Goal: Transaction & Acquisition: Purchase product/service

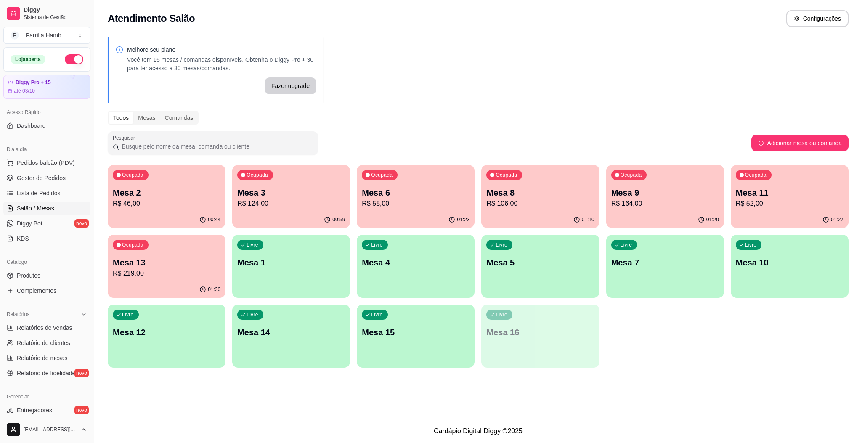
click at [287, 330] on p "Mesa 14" at bounding box center [291, 332] width 108 height 12
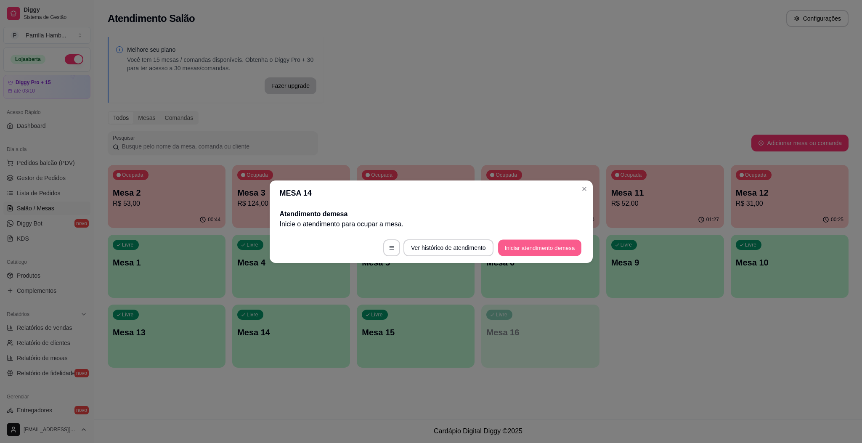
click at [544, 250] on button "Iniciar atendimento de mesa" at bounding box center [539, 247] width 83 height 16
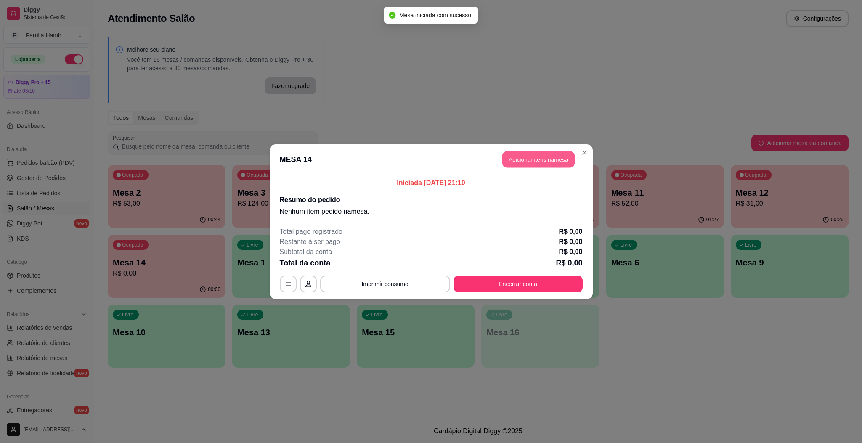
click at [528, 159] on button "Adicionar itens na mesa" at bounding box center [538, 159] width 72 height 16
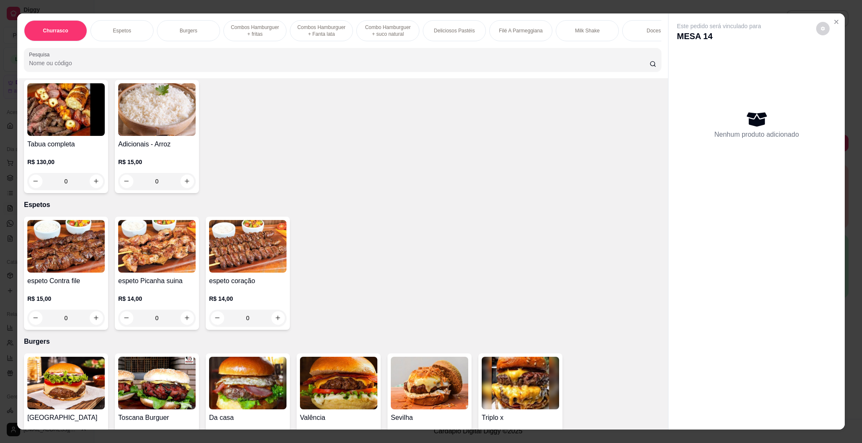
scroll to position [189, 0]
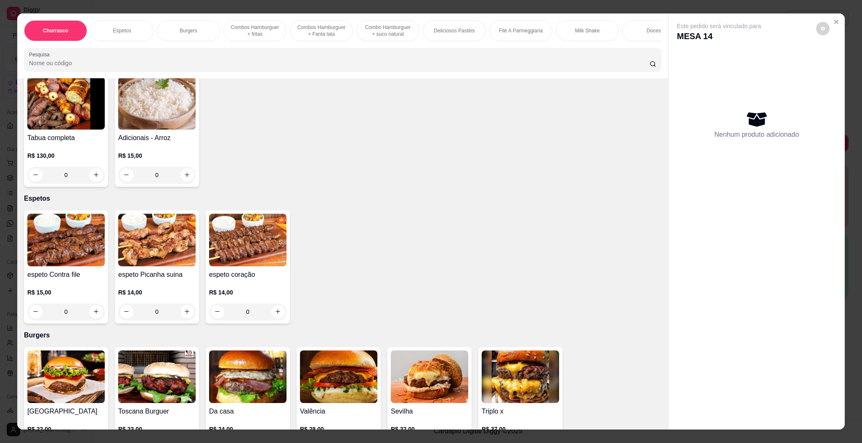
click at [83, 245] on img at bounding box center [65, 240] width 77 height 53
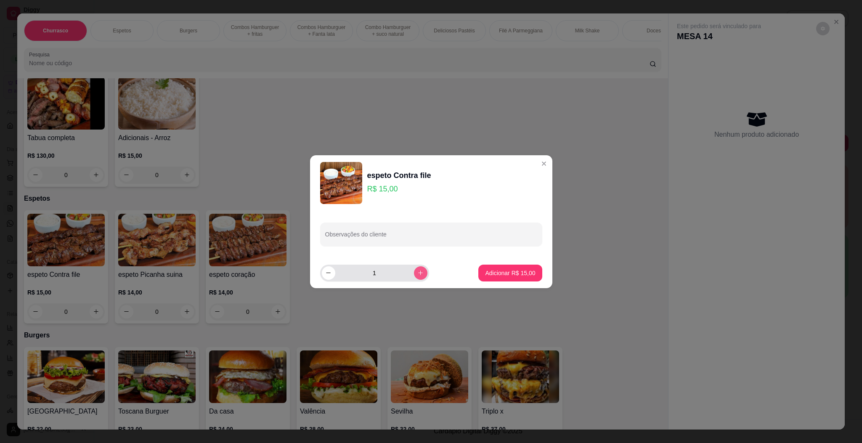
click at [417, 273] on icon "increase-product-quantity" at bounding box center [420, 273] width 6 height 6
type input "2"
click at [513, 279] on button "Adicionar R$ 30,00" at bounding box center [509, 272] width 63 height 17
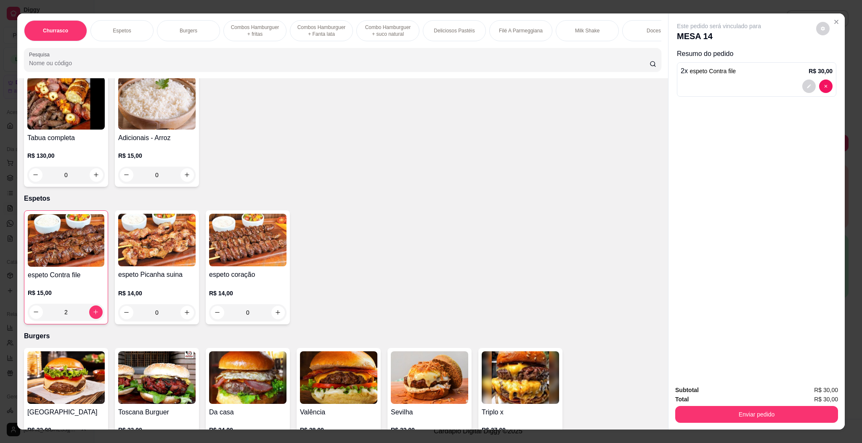
type input "2"
click at [268, 264] on img at bounding box center [247, 240] width 77 height 53
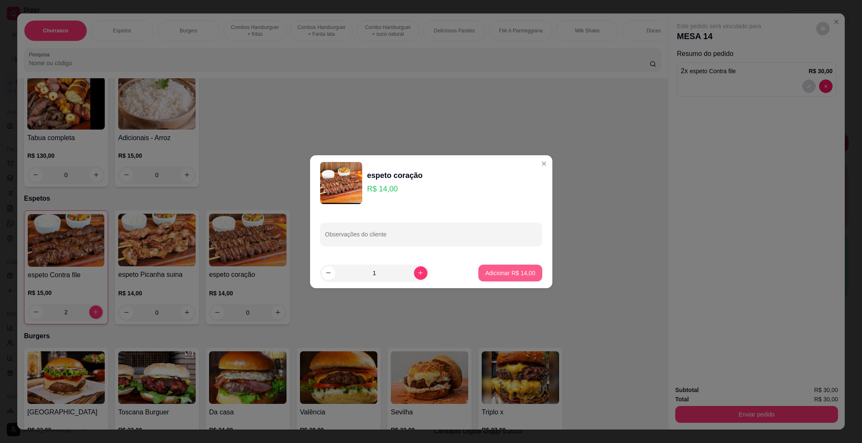
click at [496, 270] on p "Adicionar R$ 14,00" at bounding box center [510, 273] width 50 height 8
type input "1"
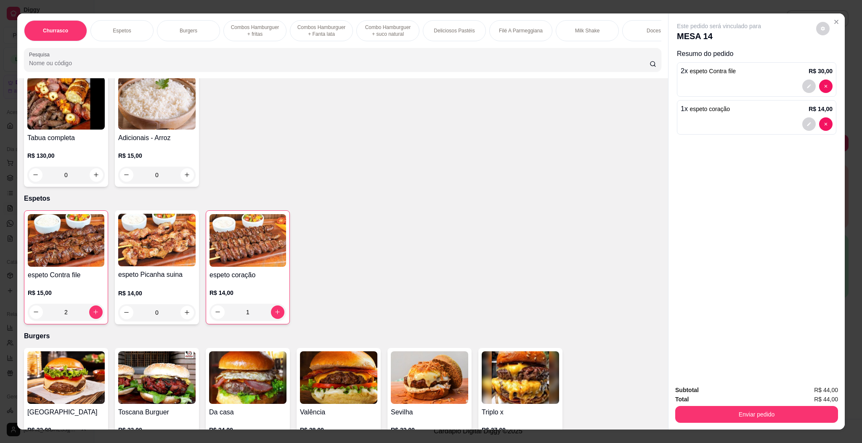
click at [785, 406] on button "Enviar pedido" at bounding box center [756, 414] width 163 height 17
click at [808, 388] on button "Enviar pedido" at bounding box center [814, 394] width 48 height 16
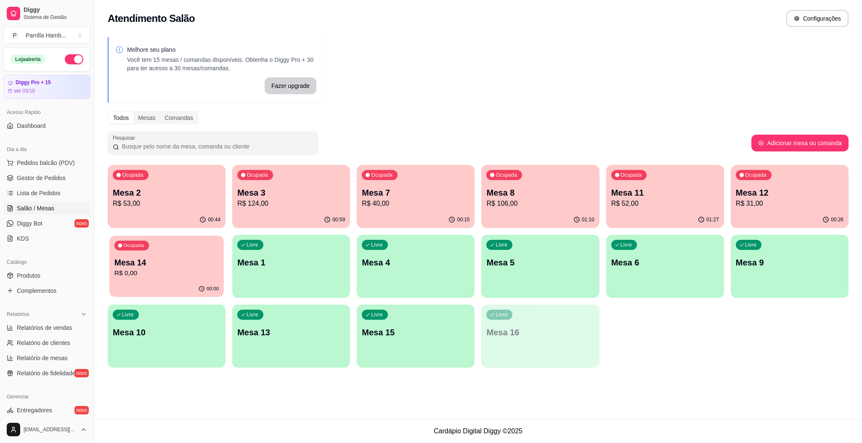
click at [192, 240] on div "Ocupada Mesa 14 R$ 0,00" at bounding box center [166, 257] width 114 height 45
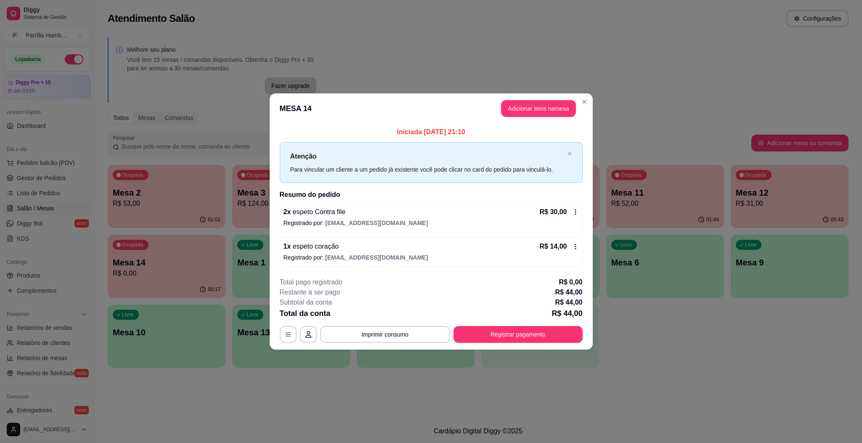
click at [557, 98] on header "MESA 14 Adicionar itens na mesa" at bounding box center [431, 108] width 323 height 30
click at [544, 103] on button "Adicionar itens na mesa" at bounding box center [538, 108] width 72 height 16
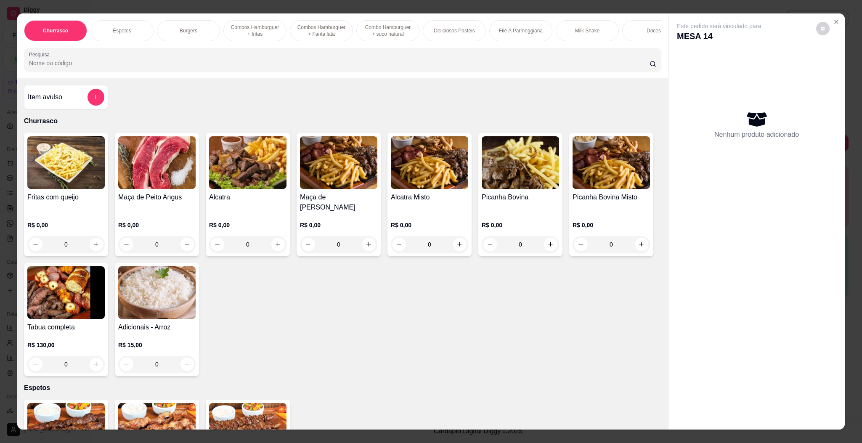
click at [376, 78] on div "Churrasco Espetos Burgers Combos Hamburguer + fritas Combos Hamburguer + Fanta …" at bounding box center [342, 45] width 650 height 65
drag, startPoint x: 370, startPoint y: 77, endPoint x: 342, endPoint y: 73, distance: 28.4
click at [368, 67] on input "Pesquisa" at bounding box center [339, 63] width 620 height 8
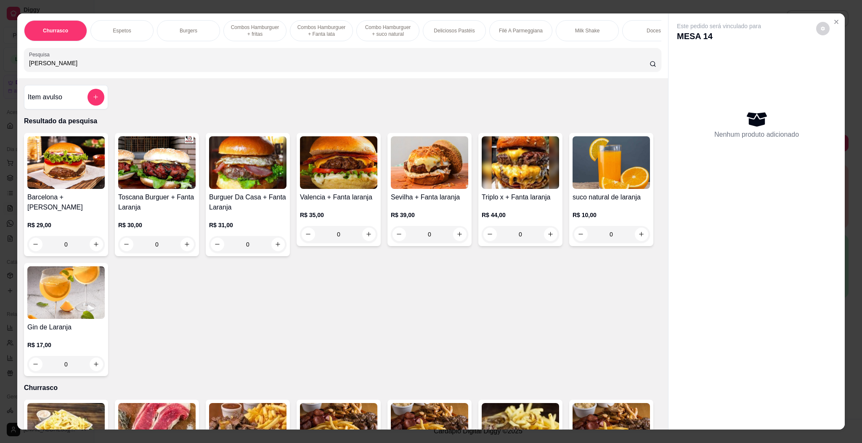
type input "[PERSON_NAME]"
click at [572, 202] on h4 "suco natural de laranja" at bounding box center [610, 197] width 77 height 10
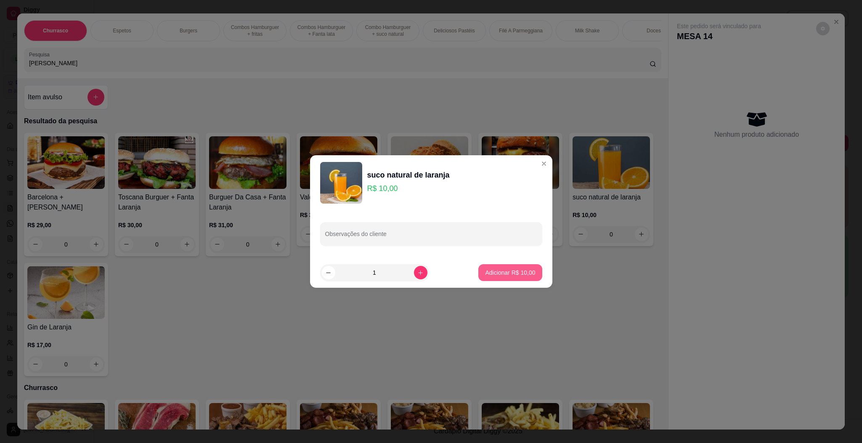
click at [491, 271] on p "Adicionar R$ 10,00" at bounding box center [510, 272] width 50 height 8
type input "1"
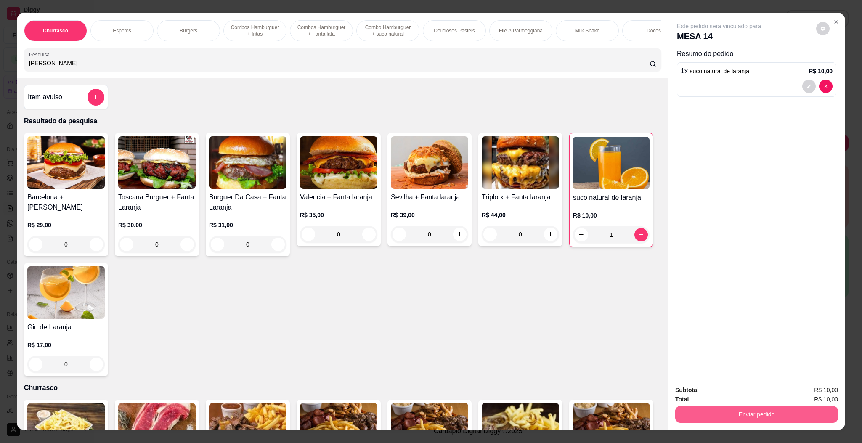
click at [797, 413] on button "Enviar pedido" at bounding box center [756, 414] width 163 height 17
click at [811, 390] on button "Enviar pedido" at bounding box center [814, 394] width 46 height 16
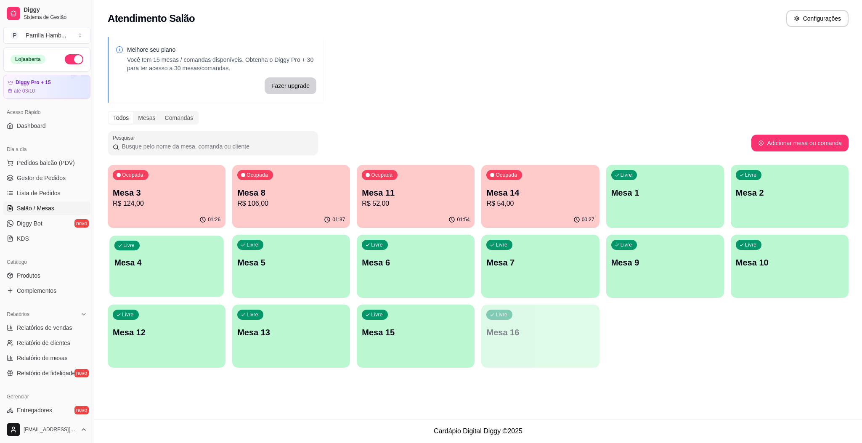
click at [185, 246] on div "Livre Mesa 4" at bounding box center [166, 260] width 114 height 51
click at [497, 199] on p "R$ 54,00" at bounding box center [540, 203] width 104 height 10
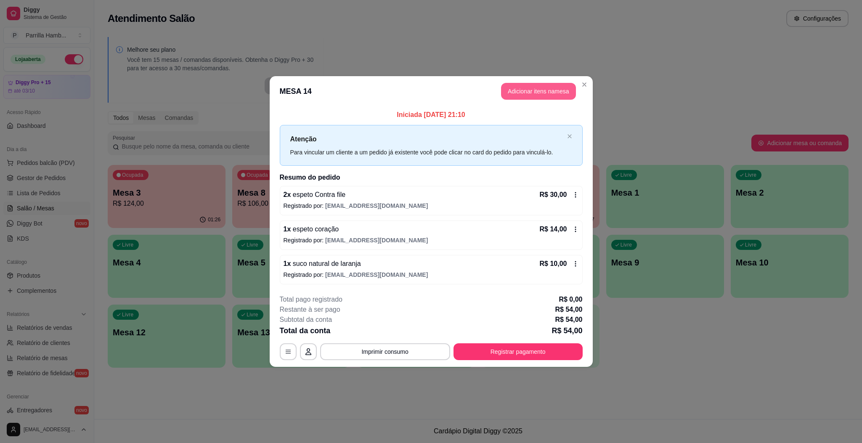
click at [548, 86] on button "Adicionar itens na mesa" at bounding box center [538, 91] width 75 height 17
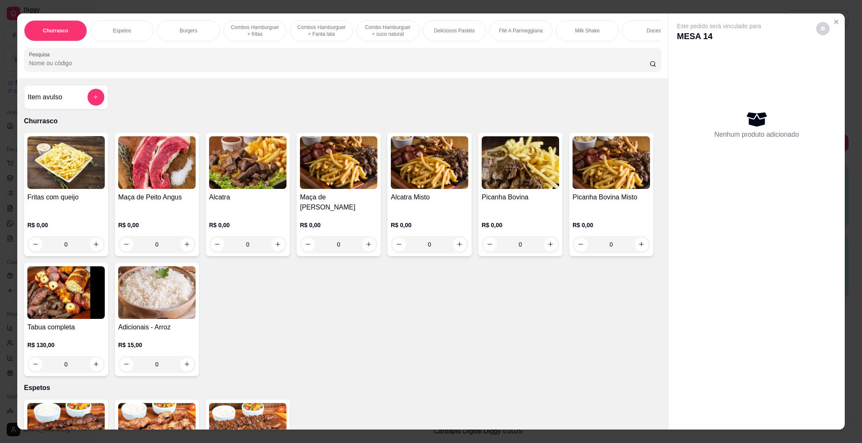
click at [300, 78] on div "Churrasco Espetos Burgers Combos Hamburguer + fritas Combos Hamburguer + Fanta …" at bounding box center [342, 45] width 650 height 65
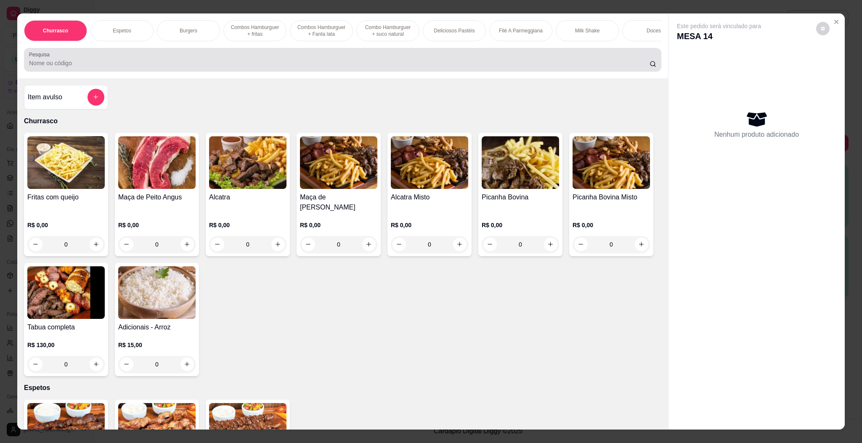
click at [300, 71] on div "Pesquisa" at bounding box center [342, 60] width 637 height 24
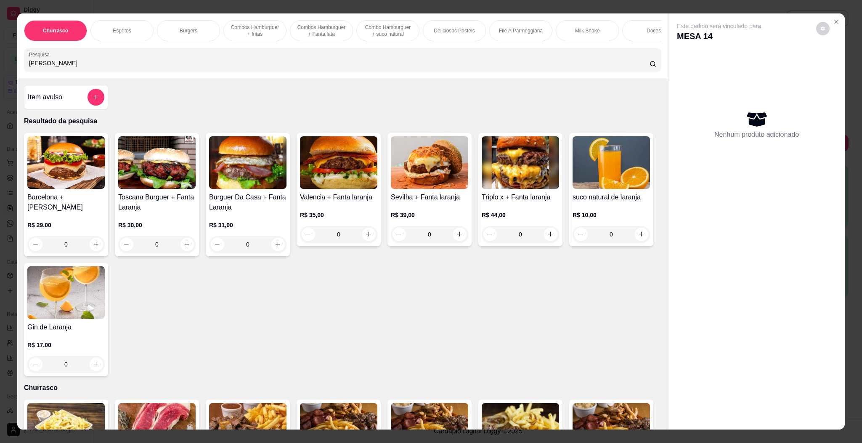
type input "[PERSON_NAME]"
click at [572, 189] on img at bounding box center [610, 162] width 77 height 53
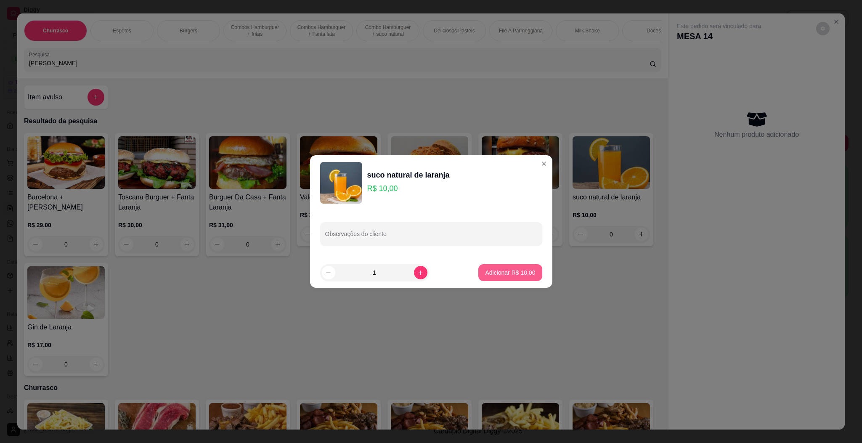
click at [507, 274] on p "Adicionar R$ 10,00" at bounding box center [510, 272] width 50 height 8
type input "1"
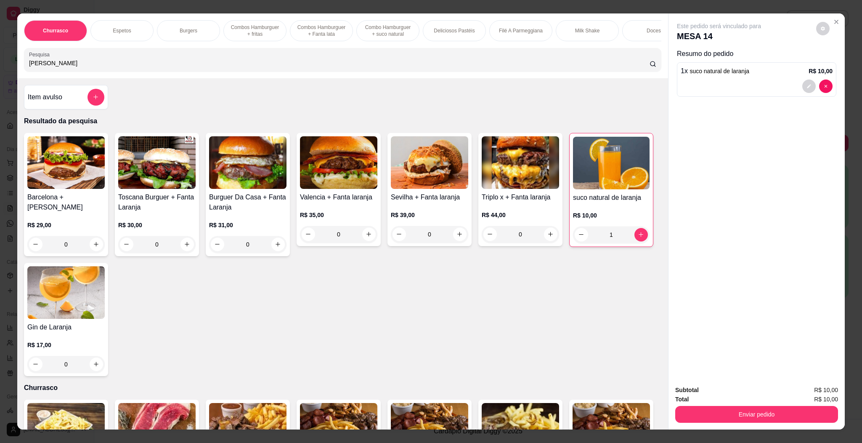
click at [777, 433] on div "Churrasco Espetos Burgers Combos Hamburguer + fritas Combos Hamburguer + Fanta …" at bounding box center [431, 221] width 862 height 443
click at [774, 410] on button "Enviar pedido" at bounding box center [756, 414] width 163 height 17
click at [810, 388] on button "Enviar pedido" at bounding box center [814, 394] width 46 height 16
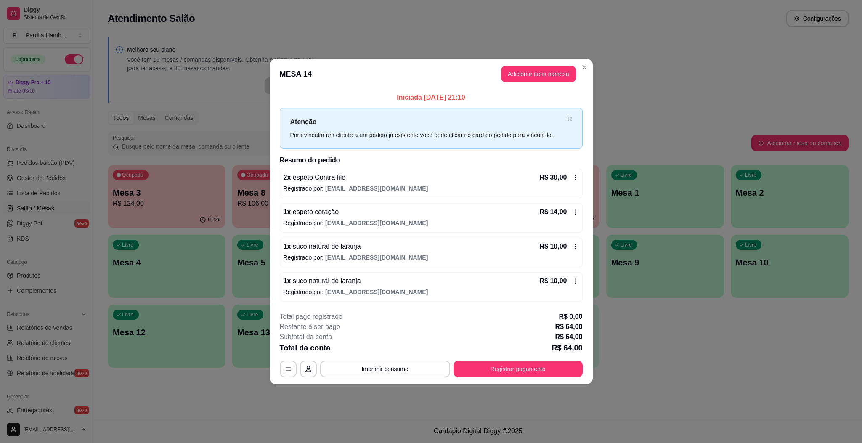
click at [525, 89] on div "Iniciada [DATE] 21:10 Atenção Para vincular um cliente a um pedido já existente…" at bounding box center [431, 197] width 323 height 216
click at [525, 78] on button "Adicionar itens na mesa" at bounding box center [538, 74] width 75 height 17
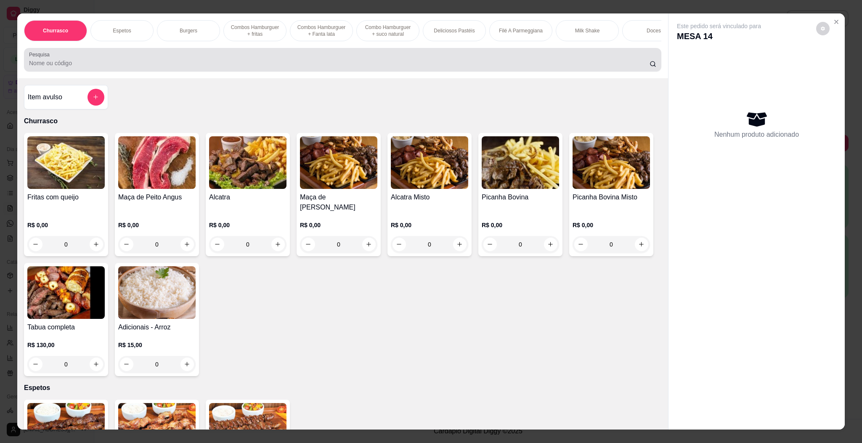
click at [237, 67] on input "Pesquisa" at bounding box center [339, 63] width 620 height 8
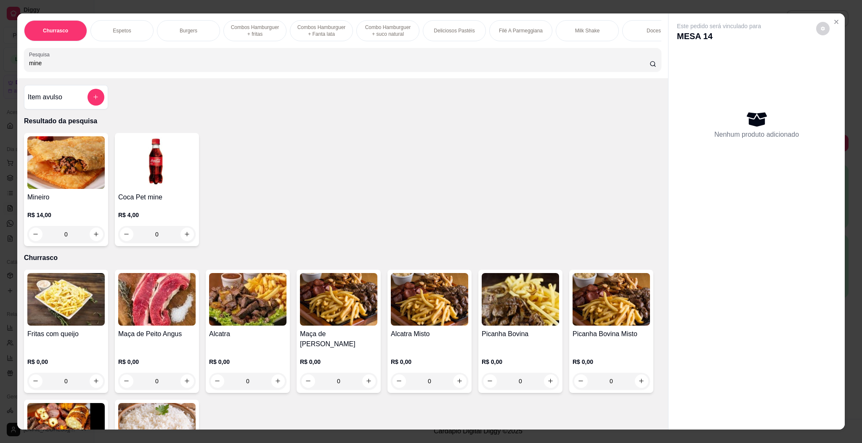
type input "mine"
click at [137, 183] on img at bounding box center [156, 162] width 77 height 53
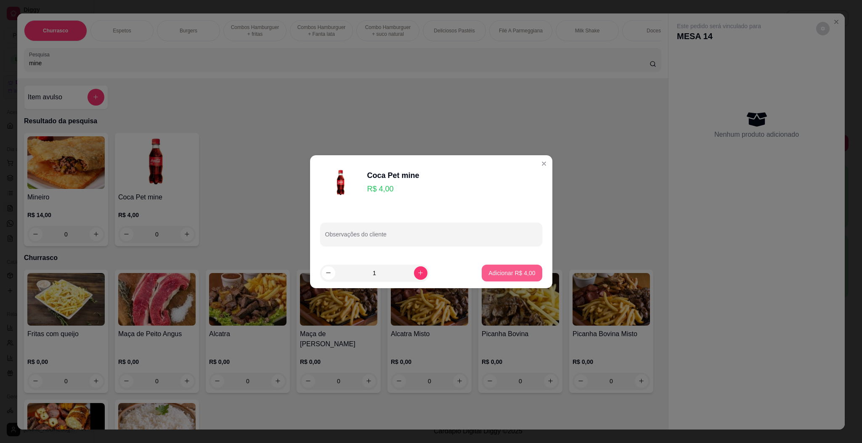
click at [496, 273] on p "Adicionar R$ 4,00" at bounding box center [511, 273] width 47 height 8
type input "1"
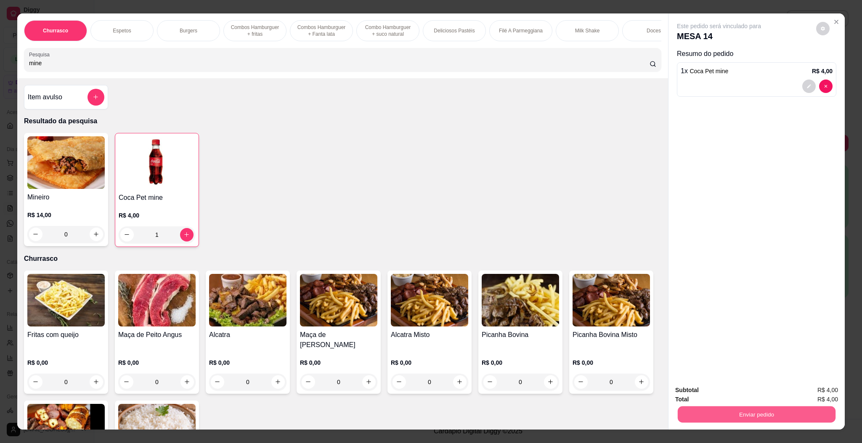
click at [752, 418] on button "Enviar pedido" at bounding box center [756, 414] width 158 height 16
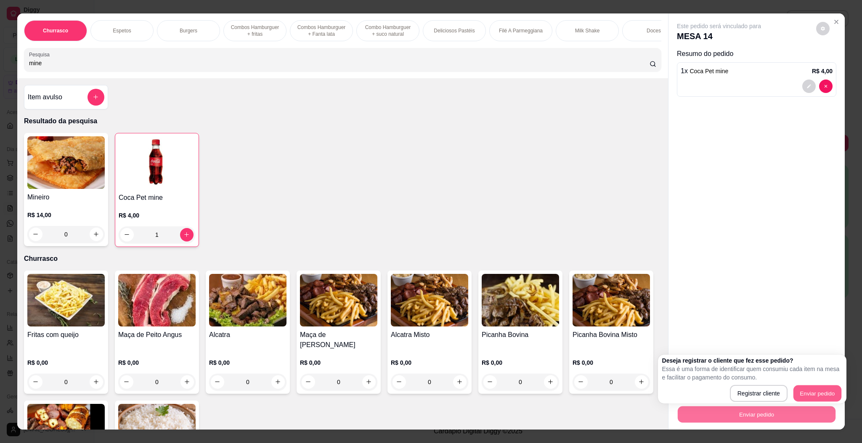
click at [809, 390] on button "Enviar pedido" at bounding box center [817, 393] width 48 height 16
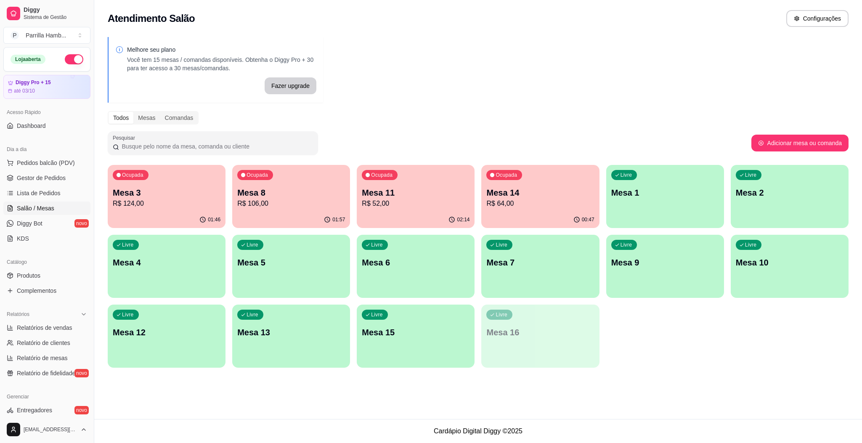
click at [651, 328] on div "Ocupada Mesa 3 R$ 124,00 01:46 Ocupada Mesa 8 R$ 106,00 01:57 Ocupada Mesa 11 R…" at bounding box center [478, 266] width 740 height 203
click at [644, 323] on div "Ocupada Mesa 3 R$ 124,00 01:46 Ocupada Mesa 8 R$ 106,00 01:57 Ocupada Mesa 11 R…" at bounding box center [478, 266] width 740 height 203
click at [121, 201] on p "R$ 124,00" at bounding box center [166, 203] width 104 height 10
click at [275, 189] on p "Mesa 8" at bounding box center [291, 193] width 108 height 12
